Goal: Information Seeking & Learning: Learn about a topic

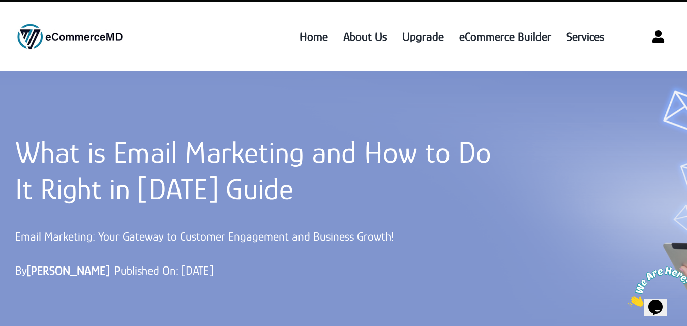
click at [80, 163] on h1 "What is Email Marketing and How to Do It Right in [DATE] Guide" at bounding box center [258, 170] width 486 height 73
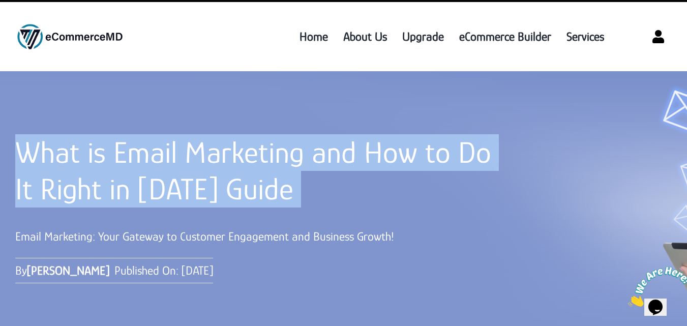
click at [80, 163] on h1 "What is Email Marketing and How to Do It Right in [DATE] Guide" at bounding box center [258, 170] width 486 height 73
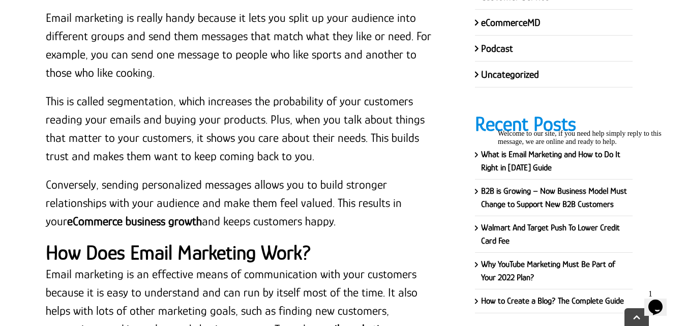
scroll to position [4317, 0]
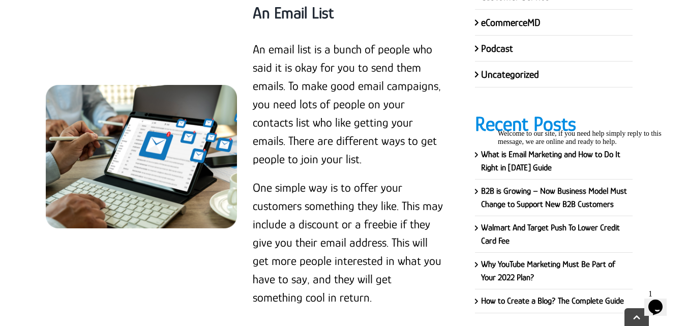
click at [223, 224] on div "An Email List An email list is a bunch of people who said it is okay for you to…" at bounding box center [245, 156] width 415 height 341
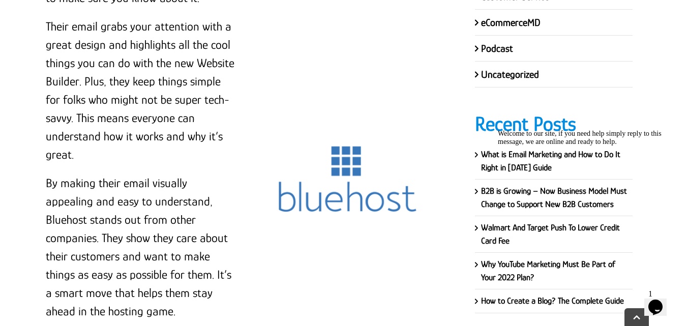
scroll to position [7745, 0]
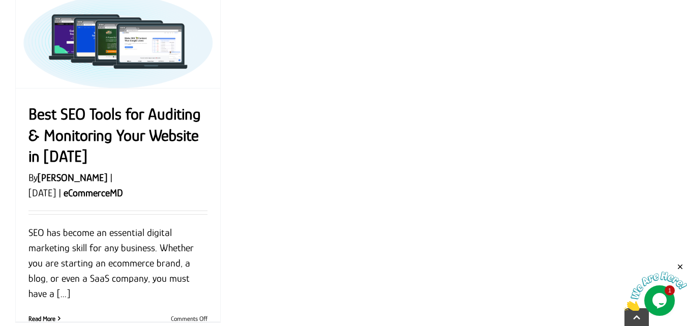
scroll to position [1284, 0]
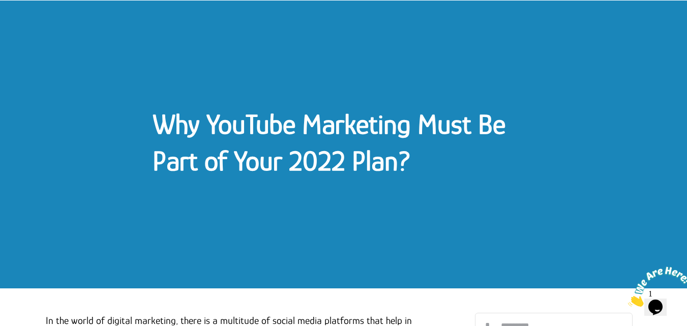
scroll to position [23, 0]
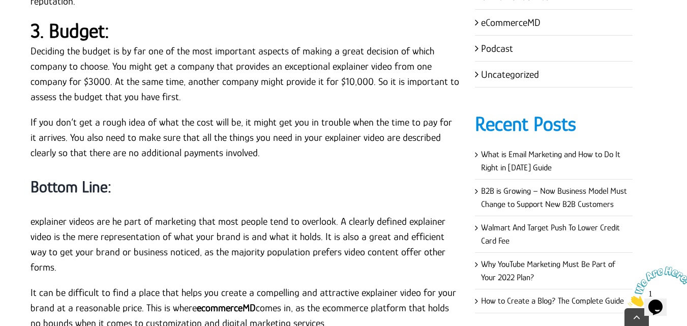
scroll to position [3098, 0]
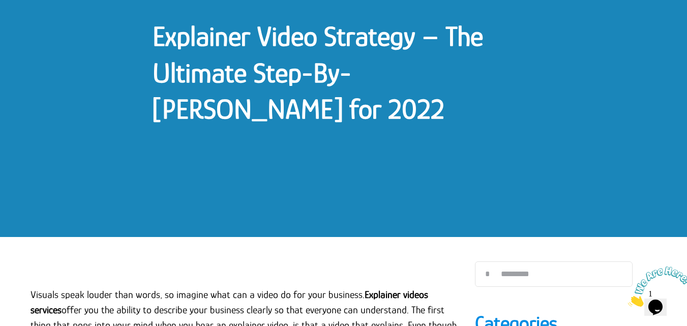
scroll to position [122, 0]
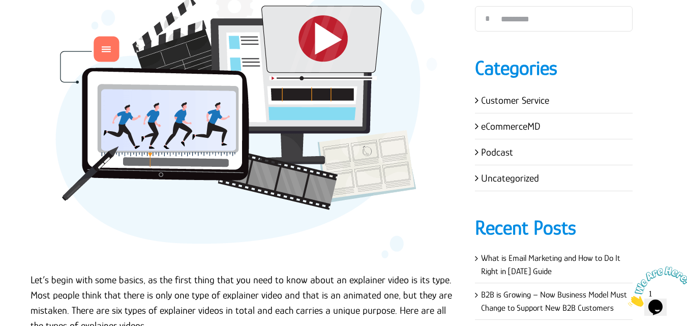
scroll to position [623, 0]
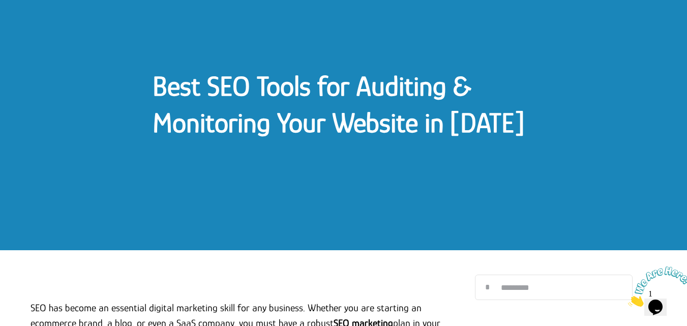
scroll to position [12, 0]
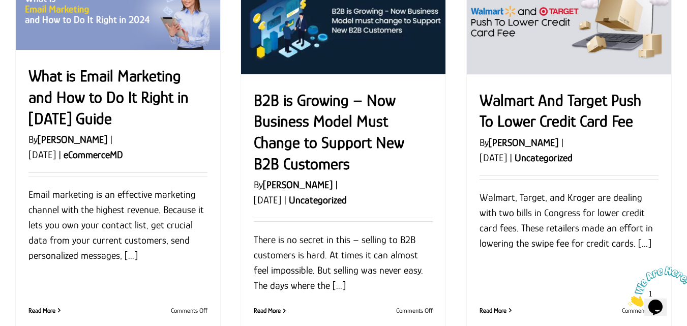
scroll to position [129, 0]
